Goal: Share content: Share content

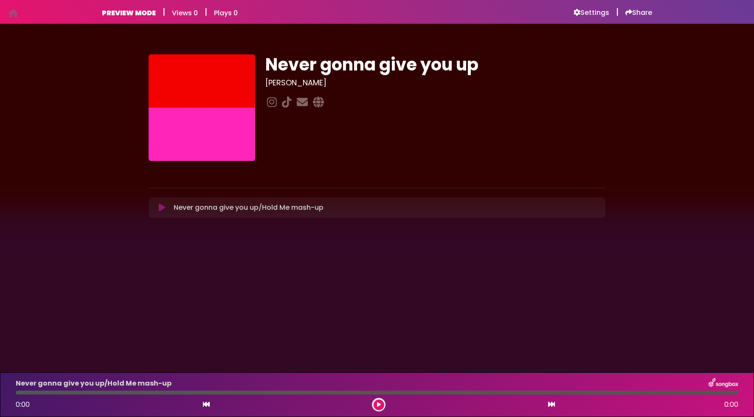
click at [160, 207] on icon at bounding box center [162, 207] width 6 height 8
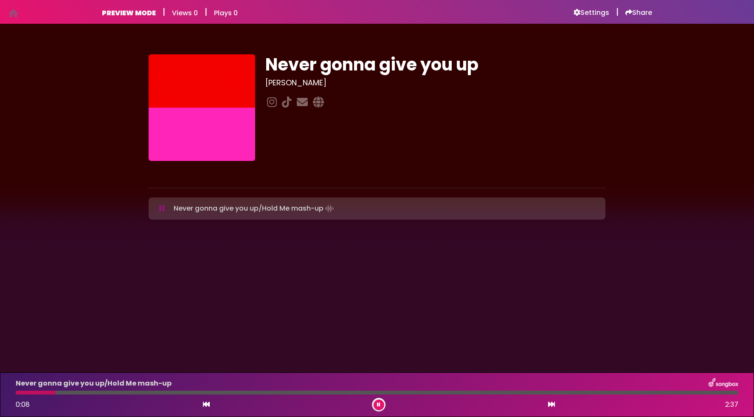
click at [406, 139] on div "Never gonna give you up [PERSON_NAME]" at bounding box center [435, 107] width 350 height 107
click at [637, 12] on h6 "Share" at bounding box center [639, 12] width 27 height 8
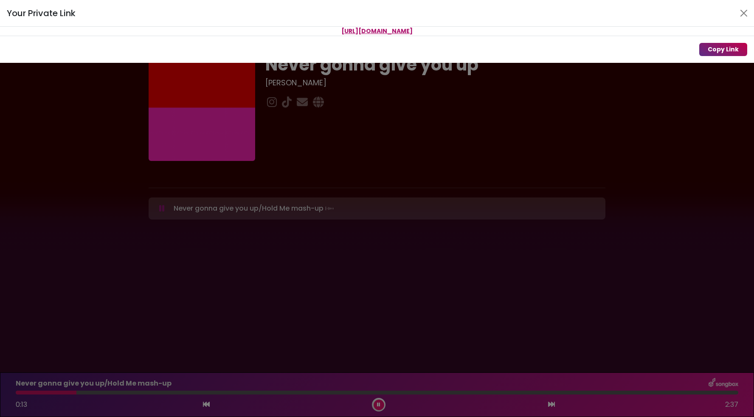
click at [720, 49] on button "Copy Link" at bounding box center [723, 49] width 48 height 13
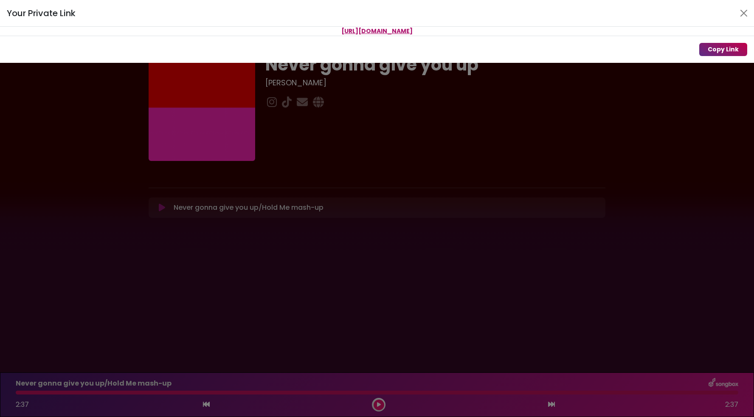
click at [718, 51] on button "Copy Link" at bounding box center [723, 49] width 48 height 13
click at [719, 50] on button "Copy Link" at bounding box center [723, 49] width 48 height 13
drag, startPoint x: 479, startPoint y: 29, endPoint x: 273, endPoint y: 33, distance: 206.0
click at [273, 33] on p "[URL][DOMAIN_NAME]" at bounding box center [377, 31] width 754 height 9
copy span "[URL][DOMAIN_NAME]"
